Goal: Find specific page/section

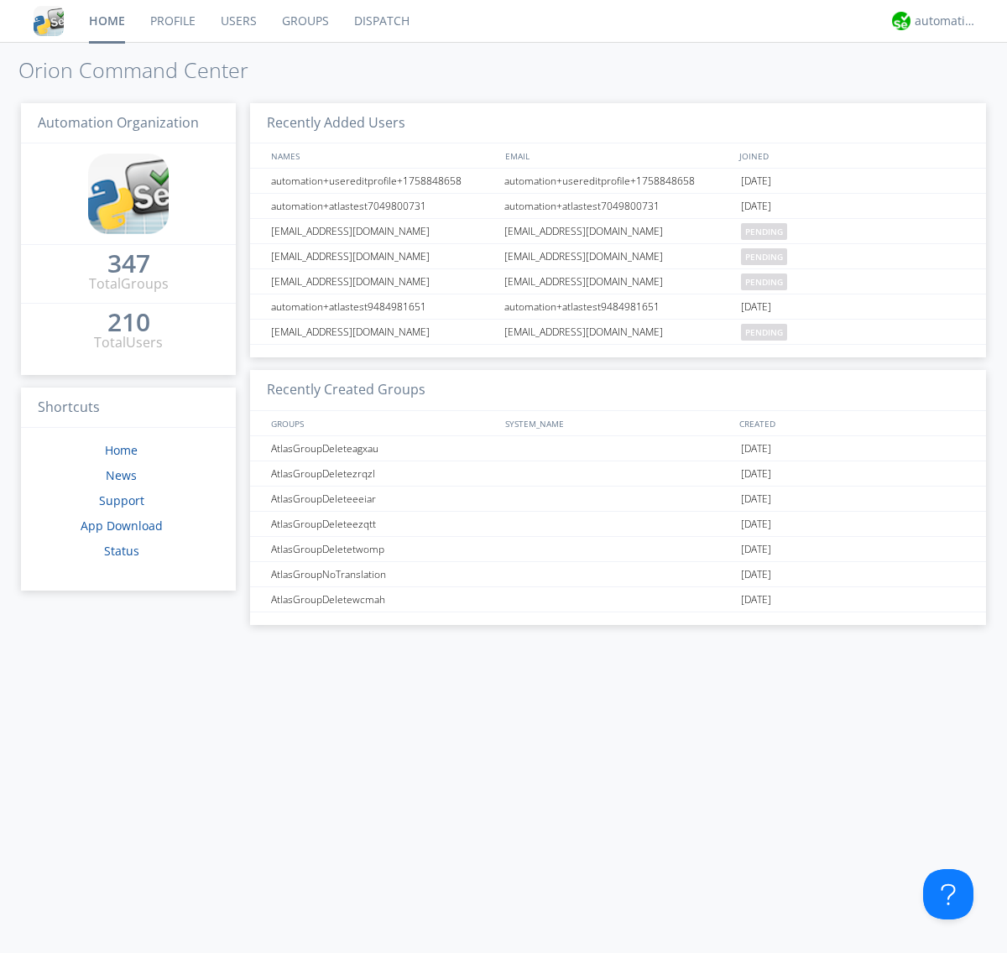
click at [380, 21] on link "Dispatch" at bounding box center [381, 21] width 81 height 42
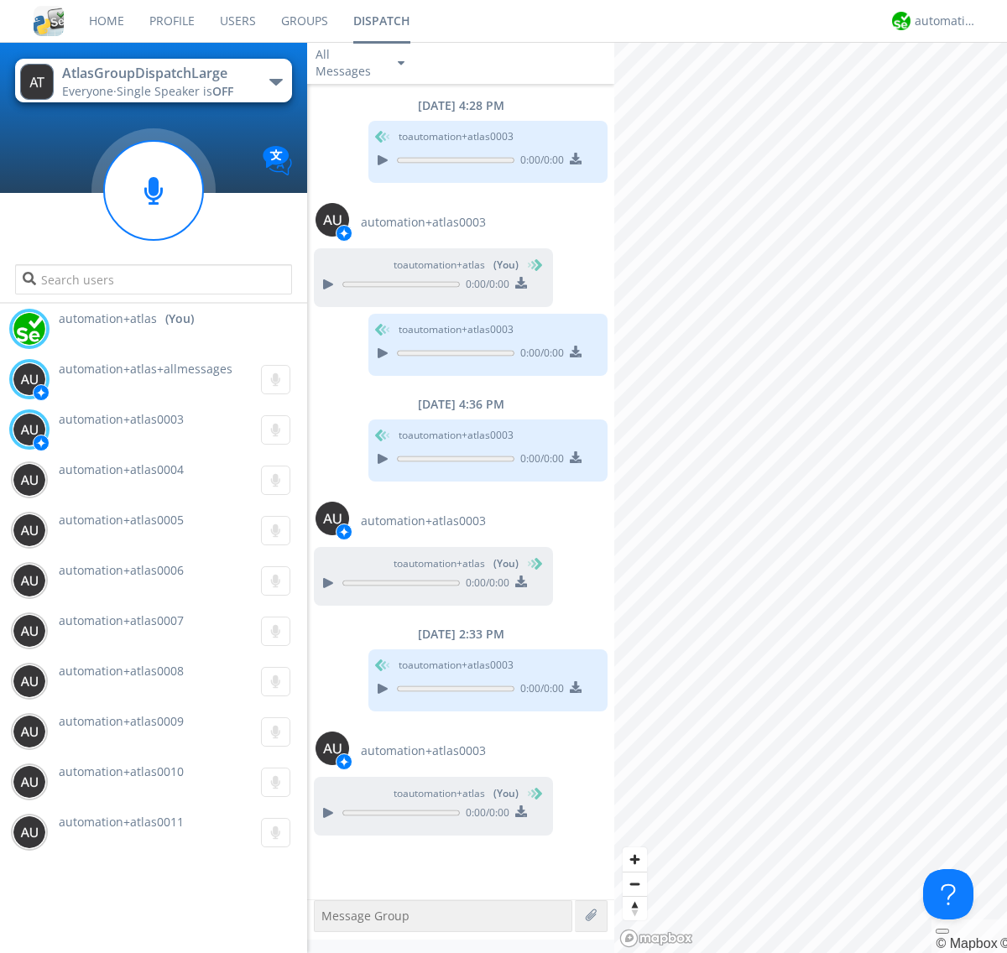
click at [275, 81] on div "button" at bounding box center [275, 82] width 13 height 7
click at [0, 0] on span "AtlasGroupDispatch" at bounding box center [0, 0] width 0 height 0
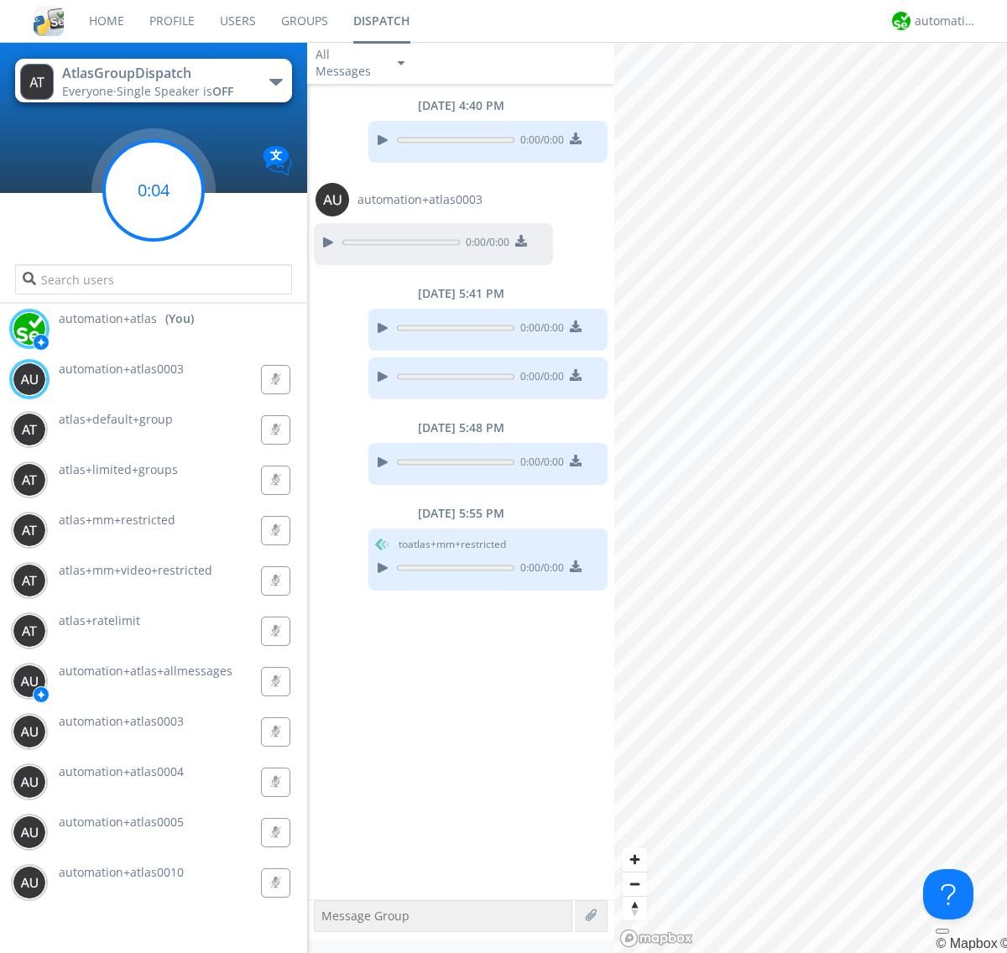
click at [154, 190] on g at bounding box center [153, 190] width 99 height 99
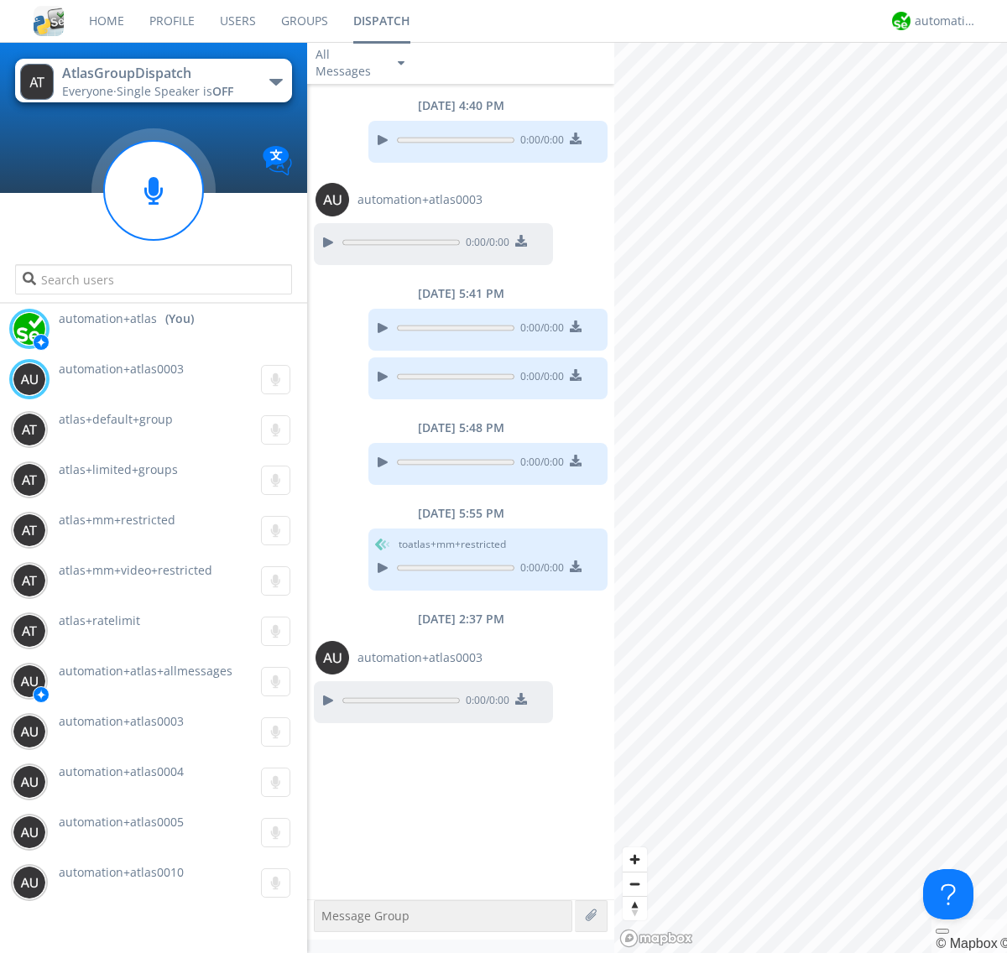
click at [275, 81] on div "button" at bounding box center [275, 82] width 13 height 7
click at [0, 0] on span "AtlasGroupDispatch2" at bounding box center [0, 0] width 0 height 0
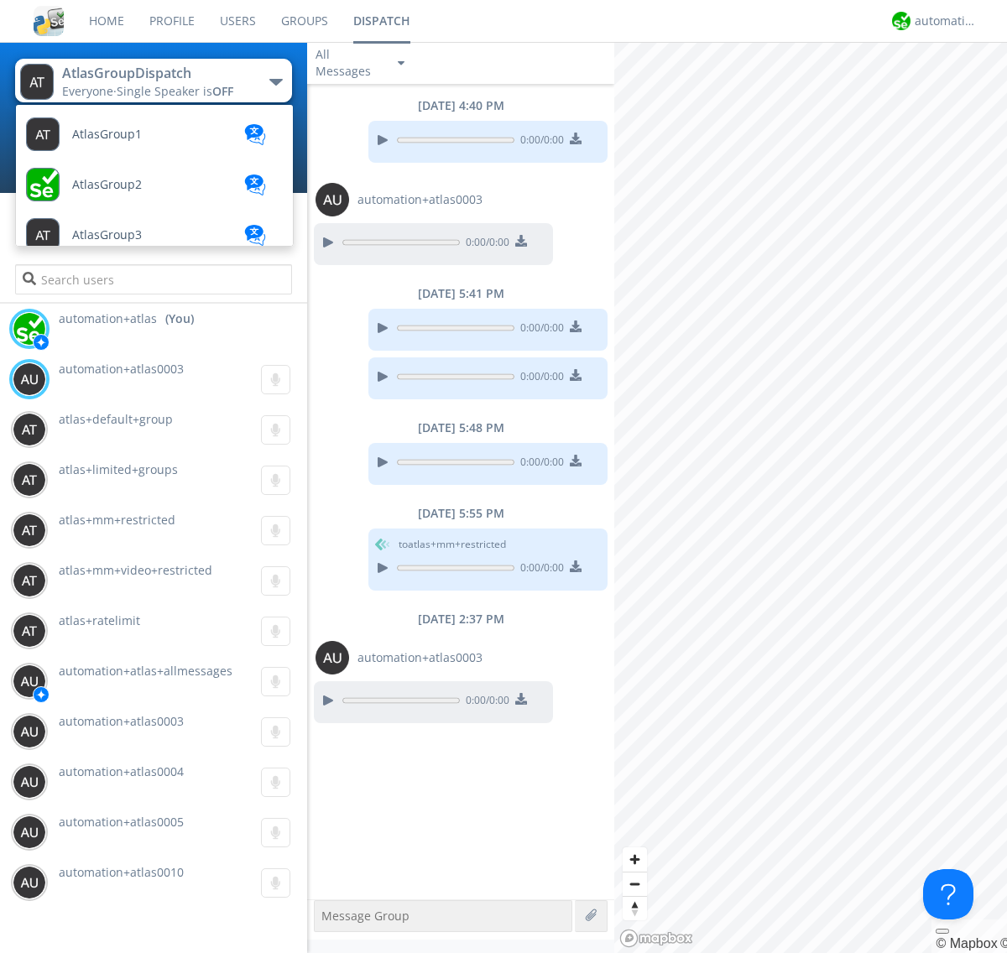
scroll to position [449, 0]
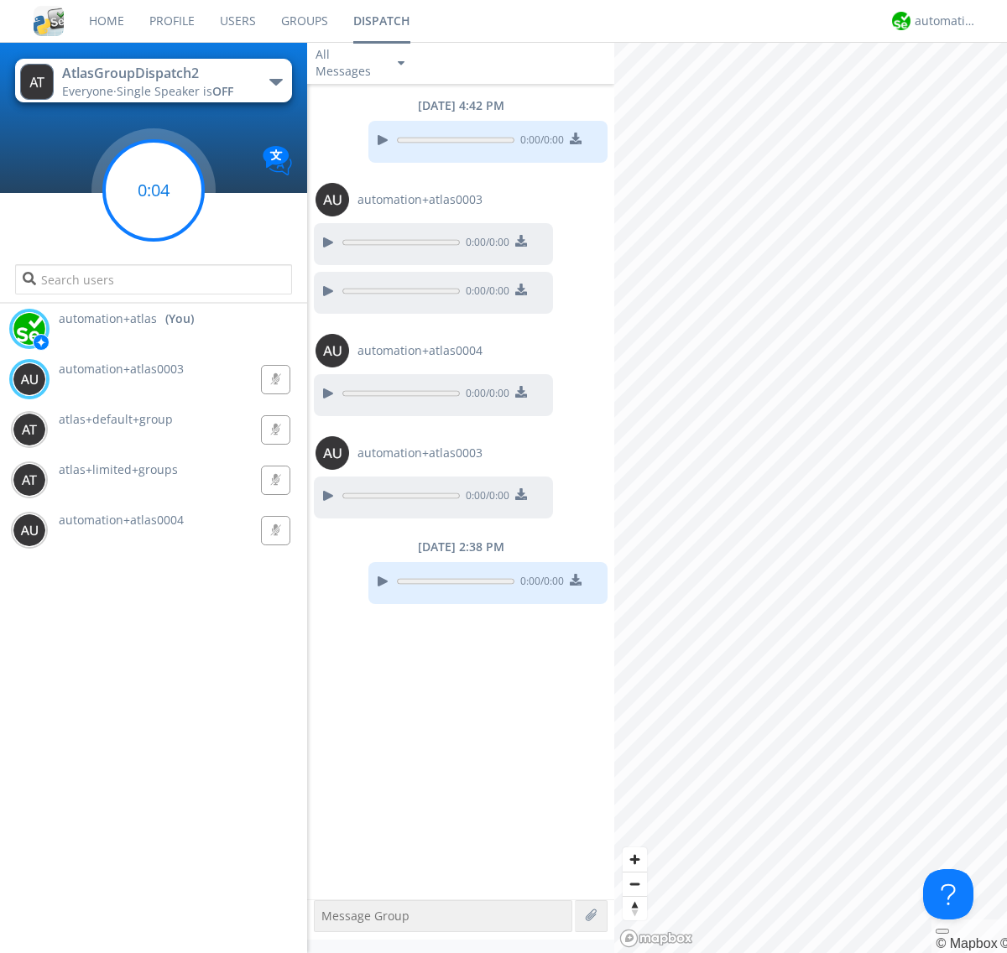
click at [154, 190] on g at bounding box center [153, 190] width 99 height 99
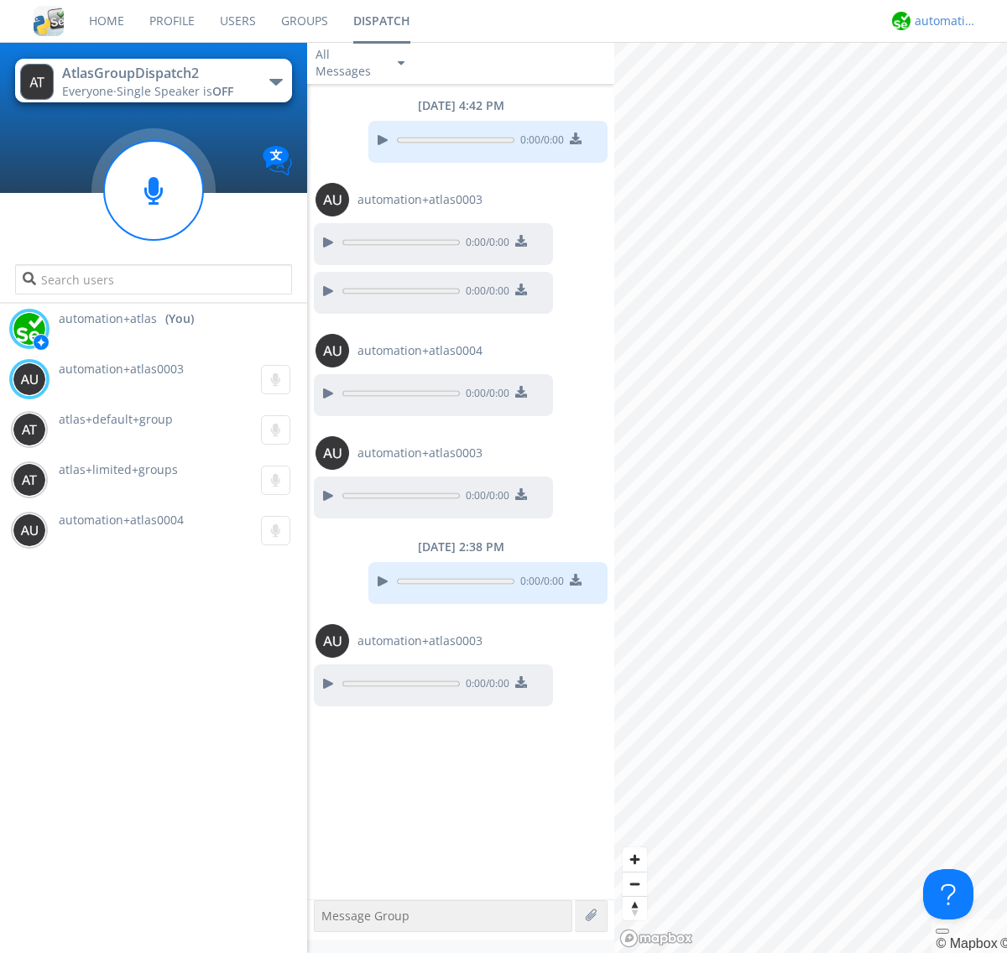
click at [941, 21] on div "automation+atlas" at bounding box center [945, 21] width 63 height 17
